Goal: Information Seeking & Learning: Learn about a topic

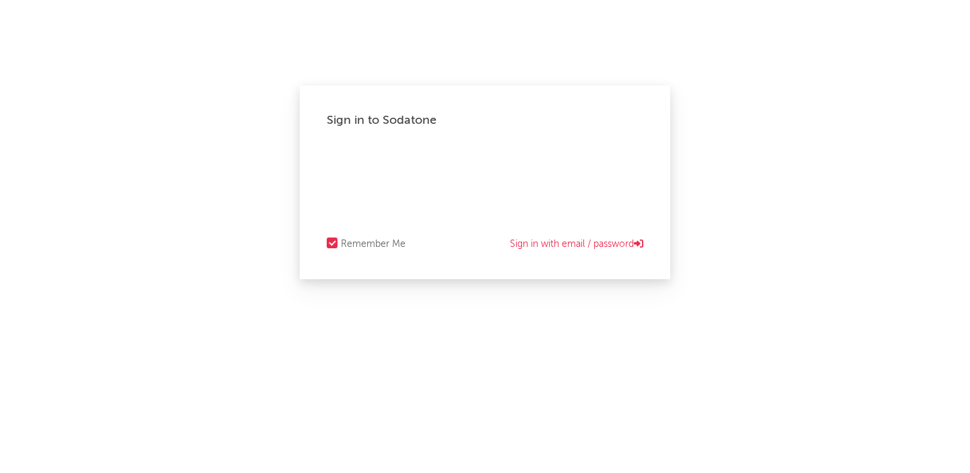
select select "recorded_music"
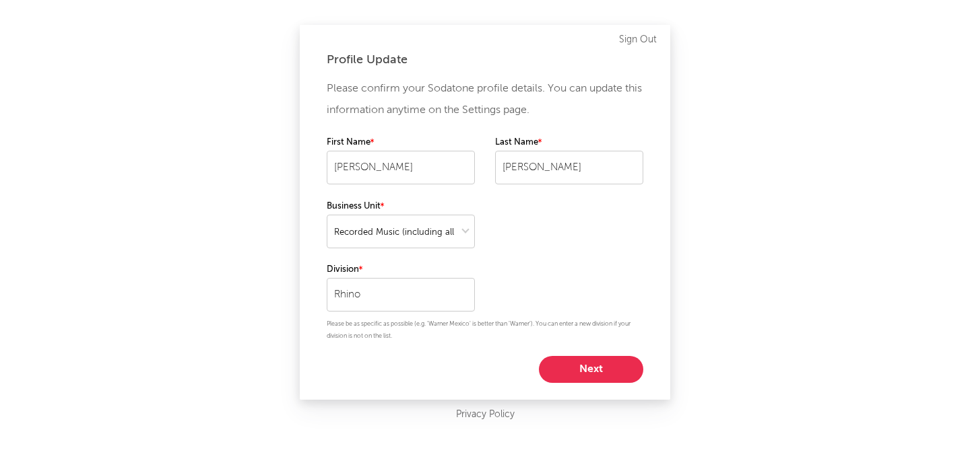
click at [589, 368] on button "Next" at bounding box center [591, 369] width 104 height 27
select select "marketing"
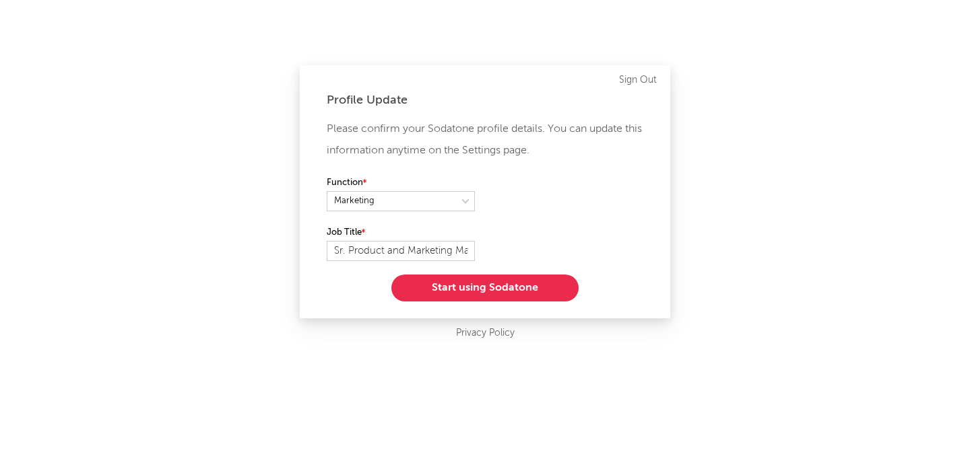
click at [512, 292] on button "Start using Sodatone" at bounding box center [484, 288] width 187 height 27
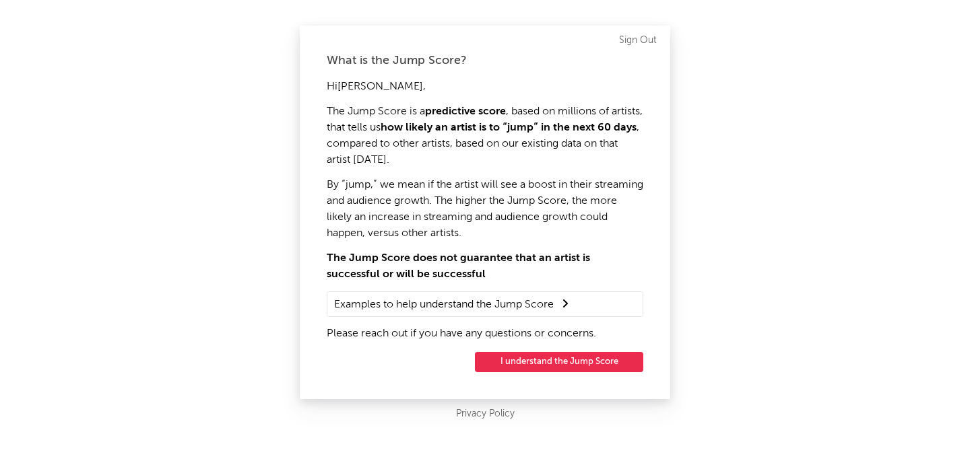
click at [532, 357] on button "I understand the Jump Score" at bounding box center [559, 362] width 168 height 20
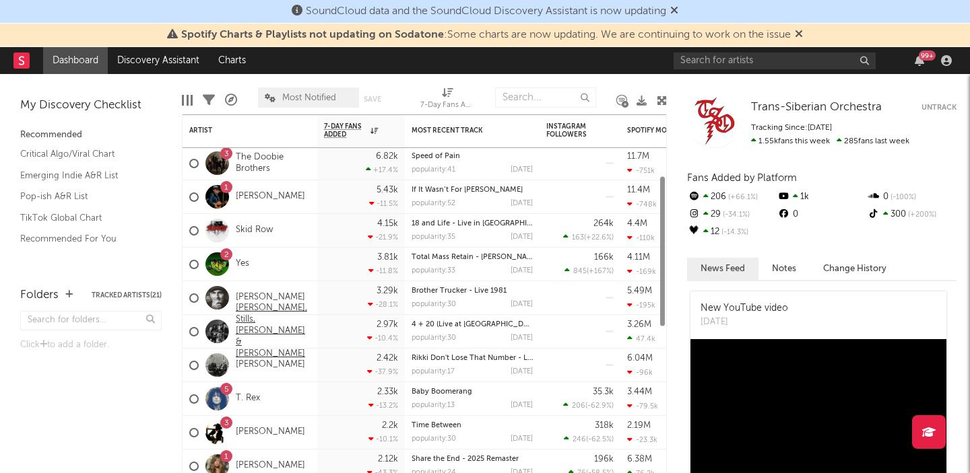
click at [256, 328] on link "[PERSON_NAME], Stills, [PERSON_NAME] & [PERSON_NAME]" at bounding box center [273, 331] width 75 height 57
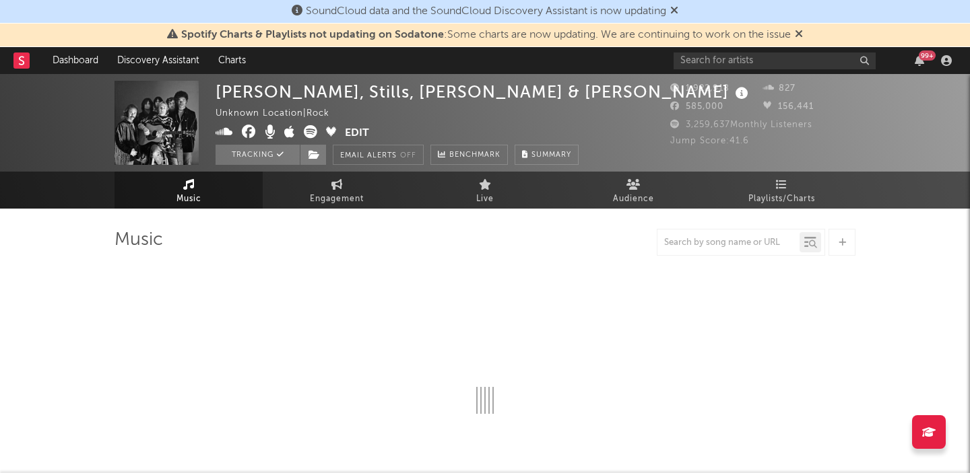
select select "6m"
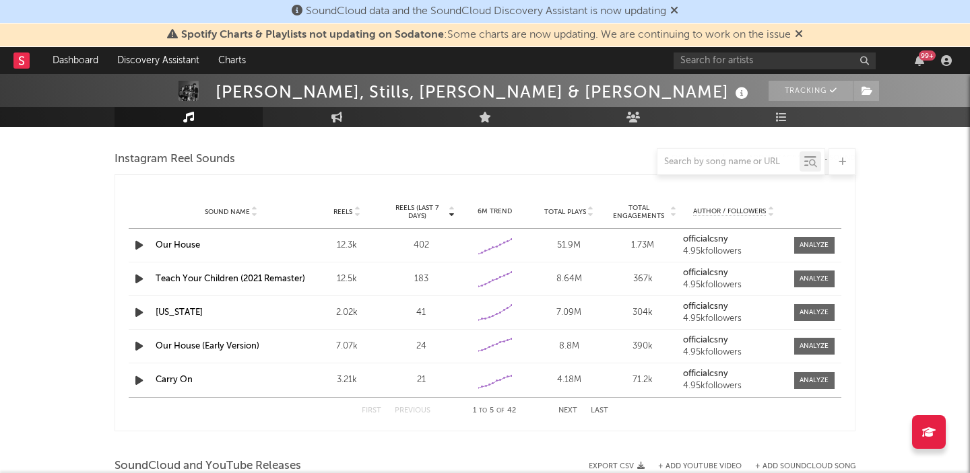
scroll to position [1224, 0]
click at [571, 241] on div "51.9M" at bounding box center [568, 244] width 67 height 13
click at [822, 251] on span at bounding box center [814, 244] width 40 height 17
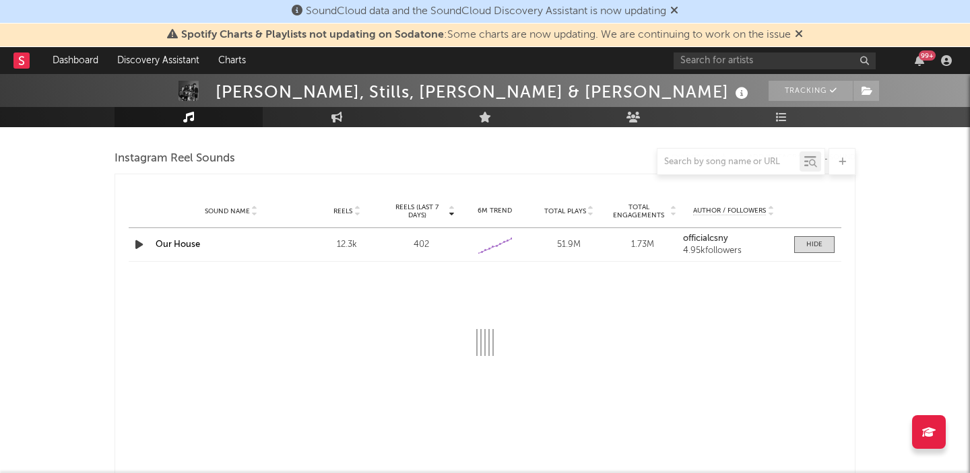
select select "1w"
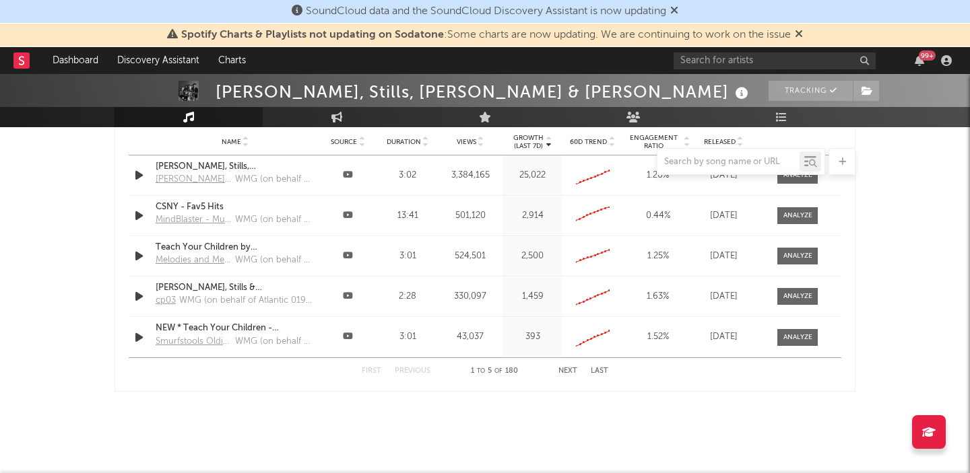
scroll to position [1865, 0]
